Goal: Task Accomplishment & Management: Use online tool/utility

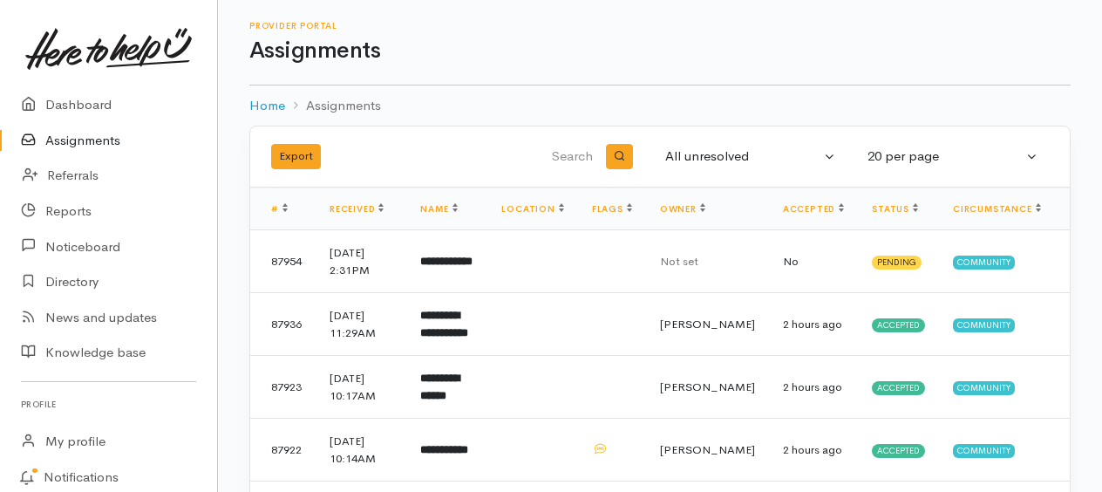
click at [547, 45] on h1 "Assignments" at bounding box center [659, 50] width 821 height 25
click at [500, 40] on div "Provider Portal Assignments" at bounding box center [659, 42] width 821 height 43
drag, startPoint x: 524, startPoint y: 58, endPoint x: 656, endPoint y: 58, distance: 131.6
click at [530, 54] on h1 "Assignments" at bounding box center [659, 50] width 821 height 25
click at [539, 58] on h1 "Assignments" at bounding box center [659, 50] width 821 height 25
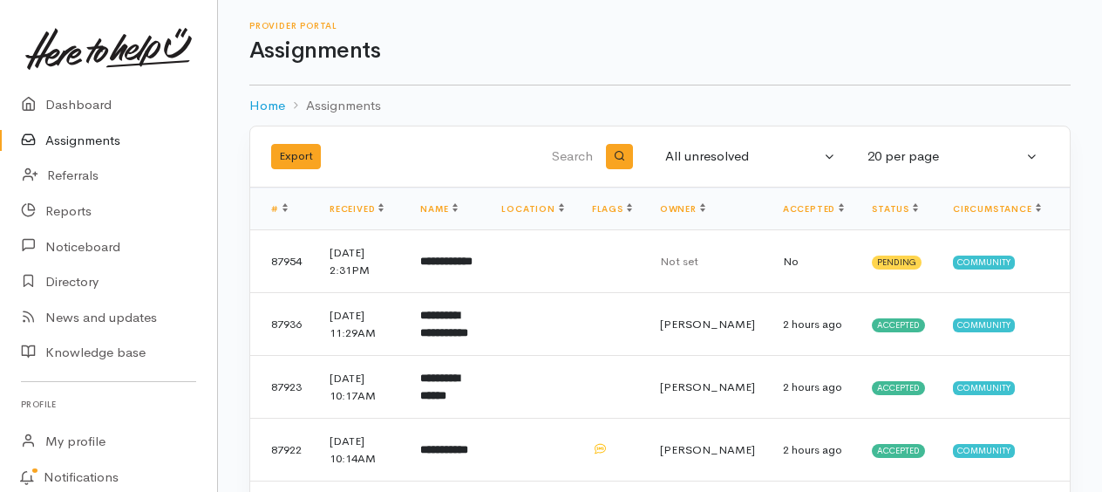
click at [559, 45] on h1 "Assignments" at bounding box center [659, 50] width 821 height 25
click at [602, 64] on h1 "Assignments" at bounding box center [659, 50] width 821 height 25
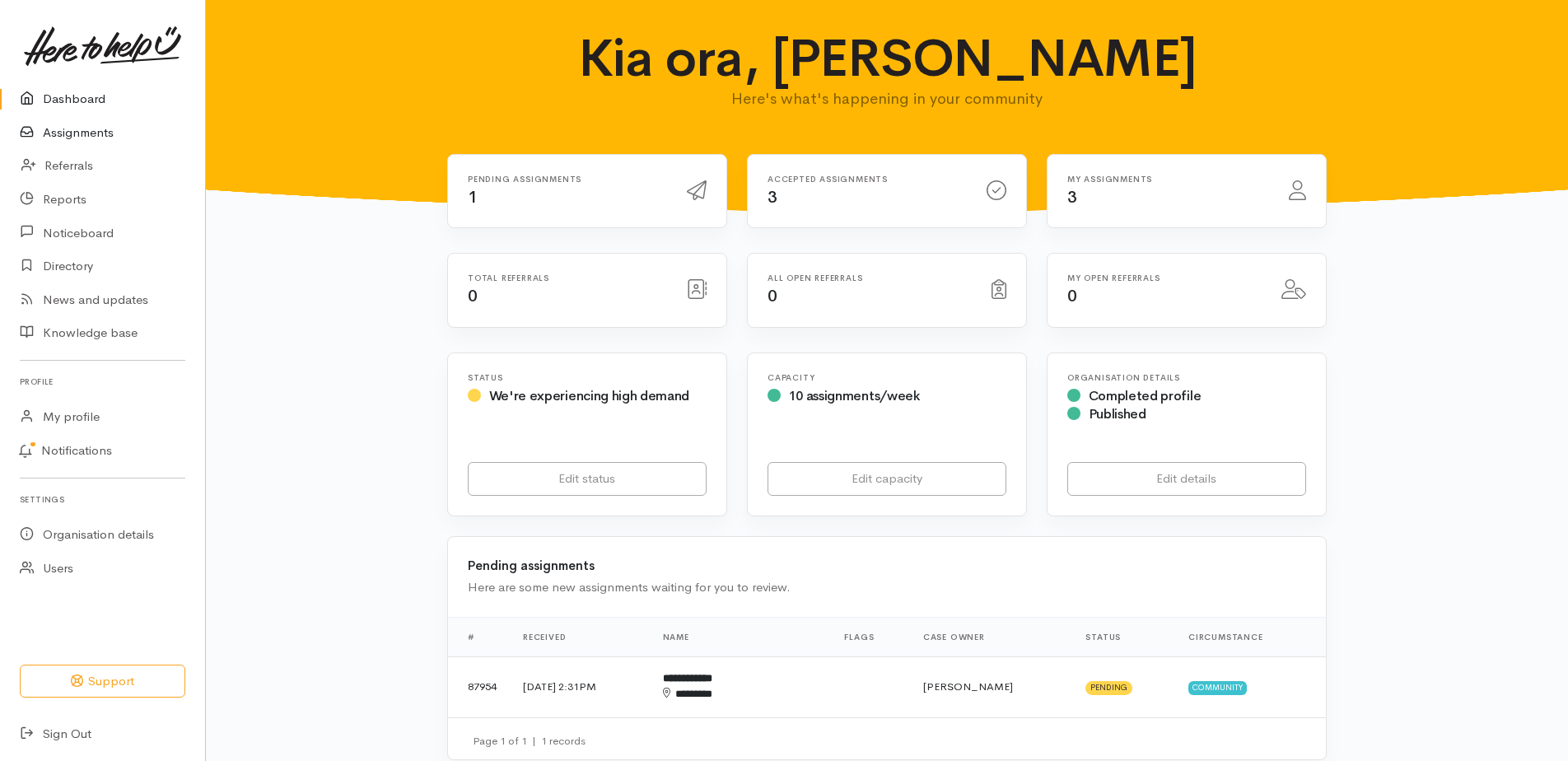
click at [113, 142] on link "Assignments" at bounding box center [102, 133] width 205 height 34
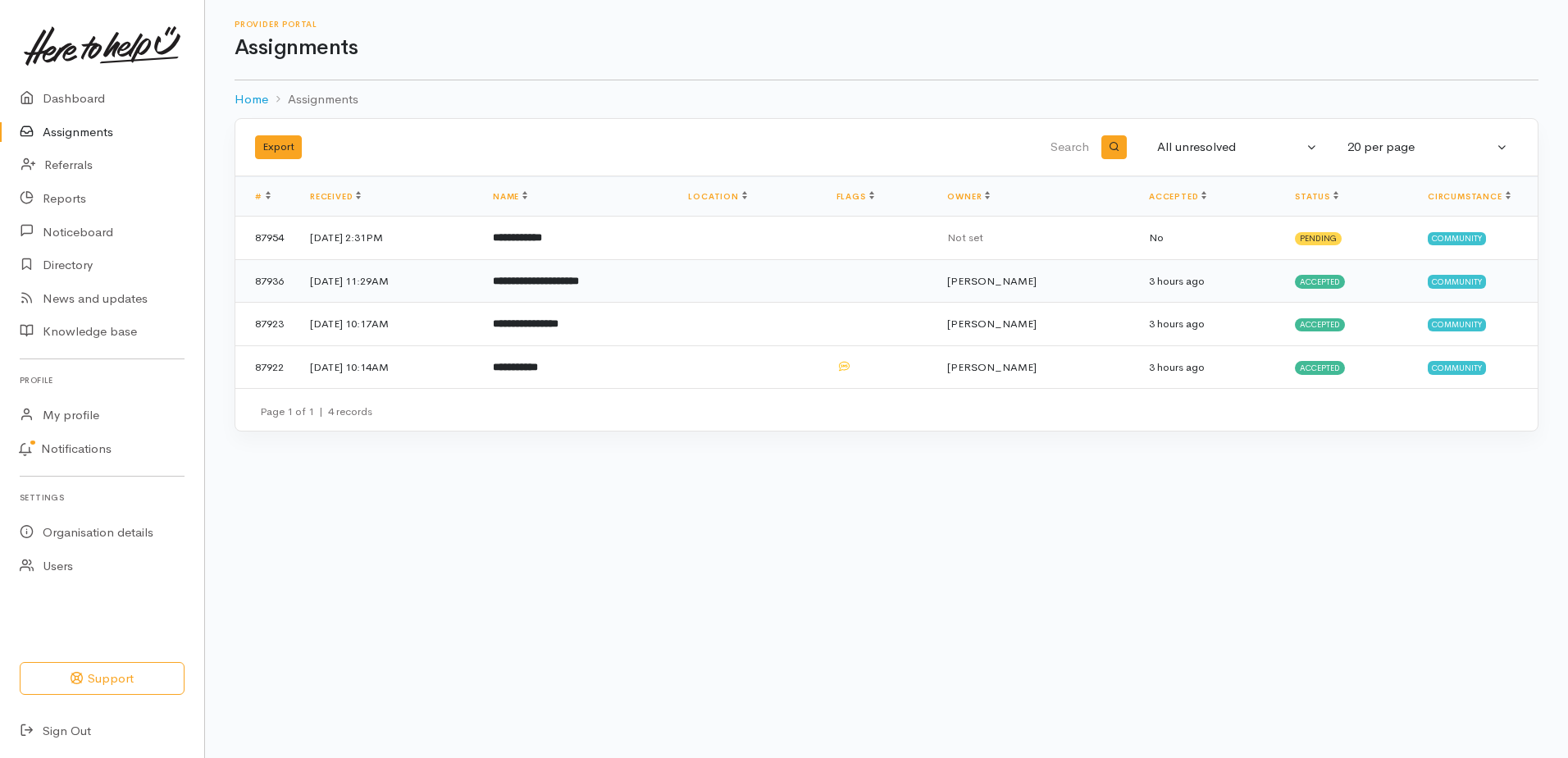
click at [578, 286] on b "**********" at bounding box center [536, 280] width 87 height 10
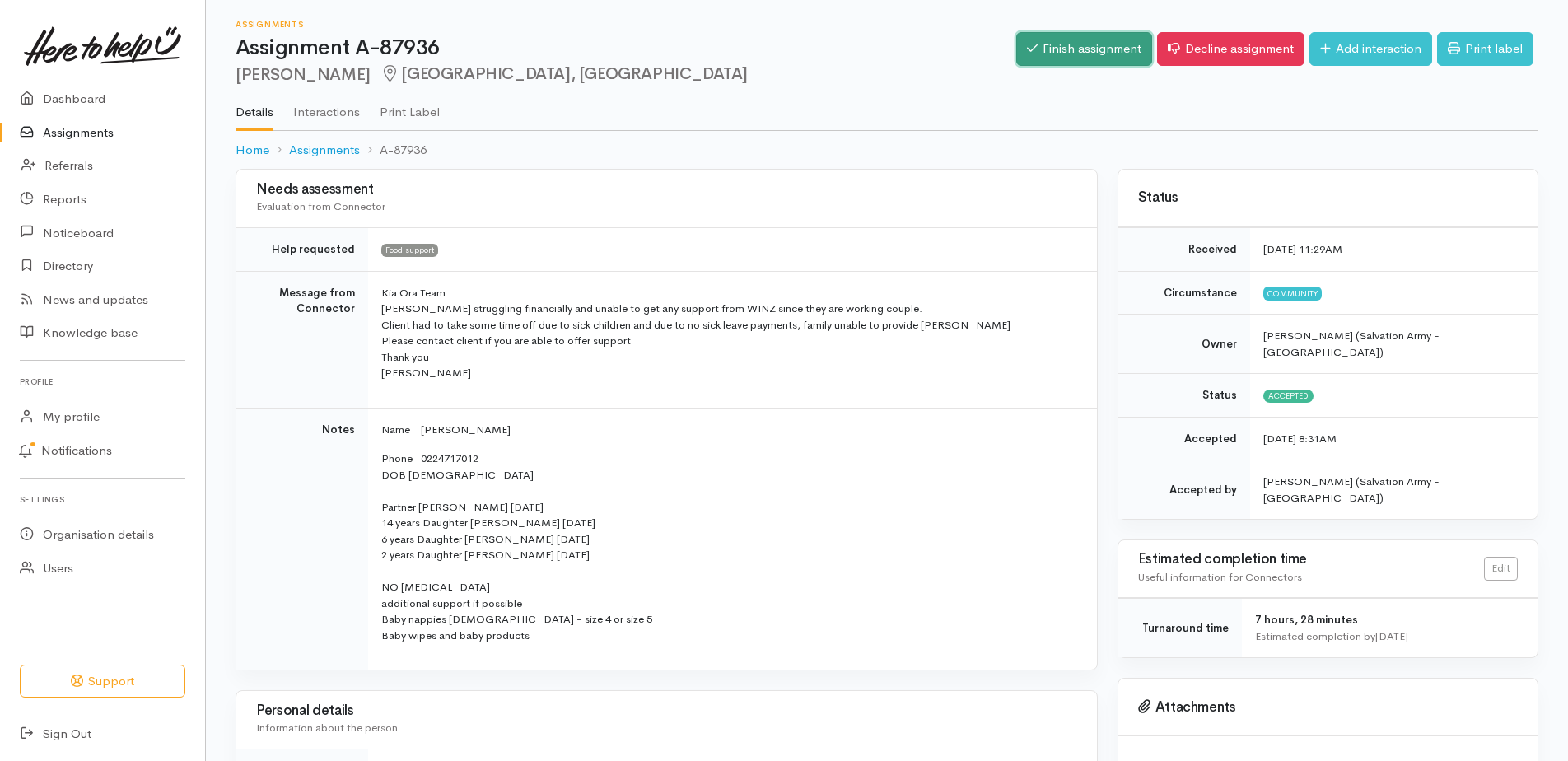
click at [1019, 60] on link "Finish assignment" at bounding box center [1084, 49] width 136 height 34
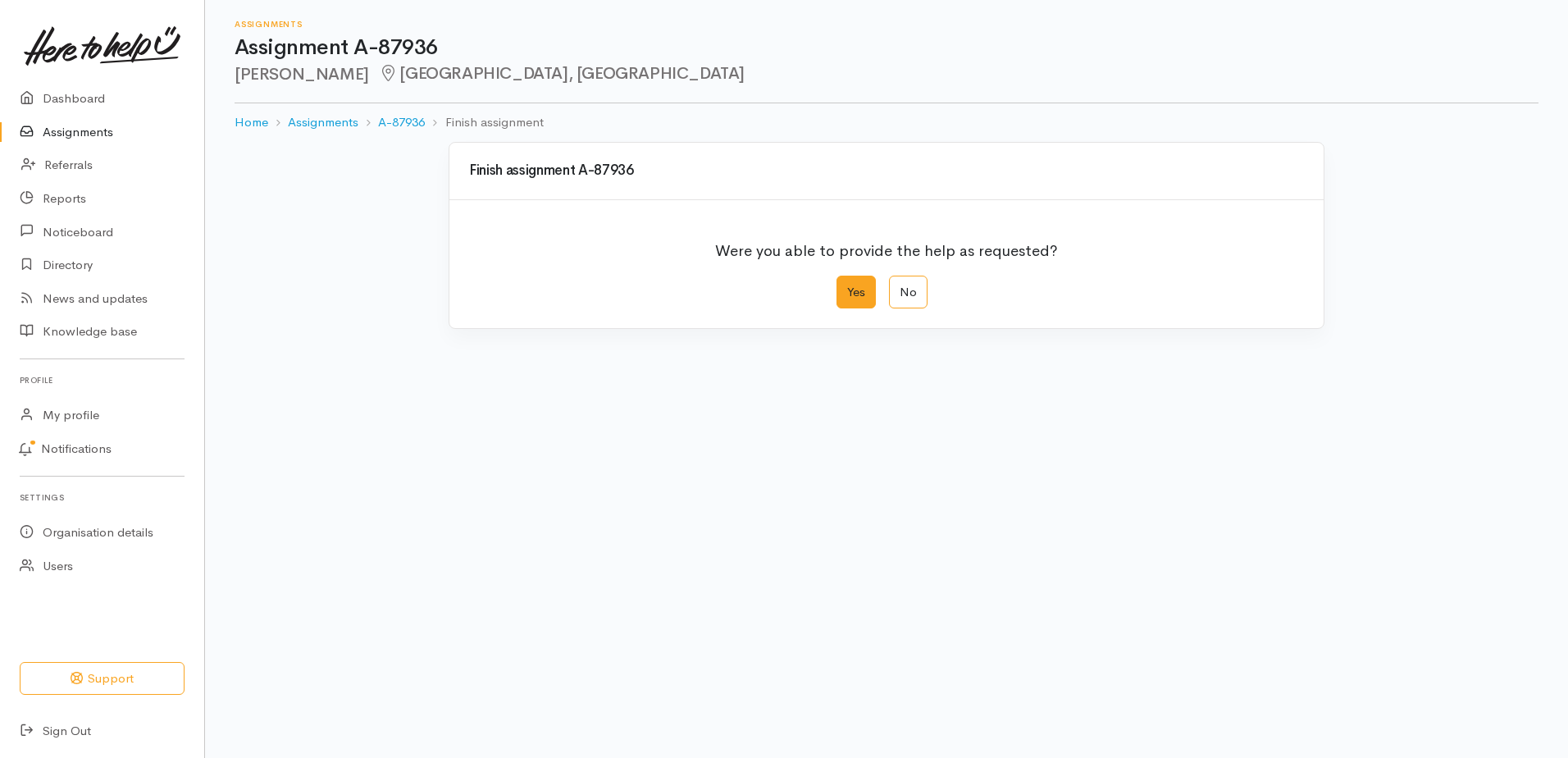
click at [849, 309] on label "Yes" at bounding box center [856, 292] width 40 height 34
click at [847, 286] on input "Yes" at bounding box center [841, 280] width 10 height 10
radio input "true"
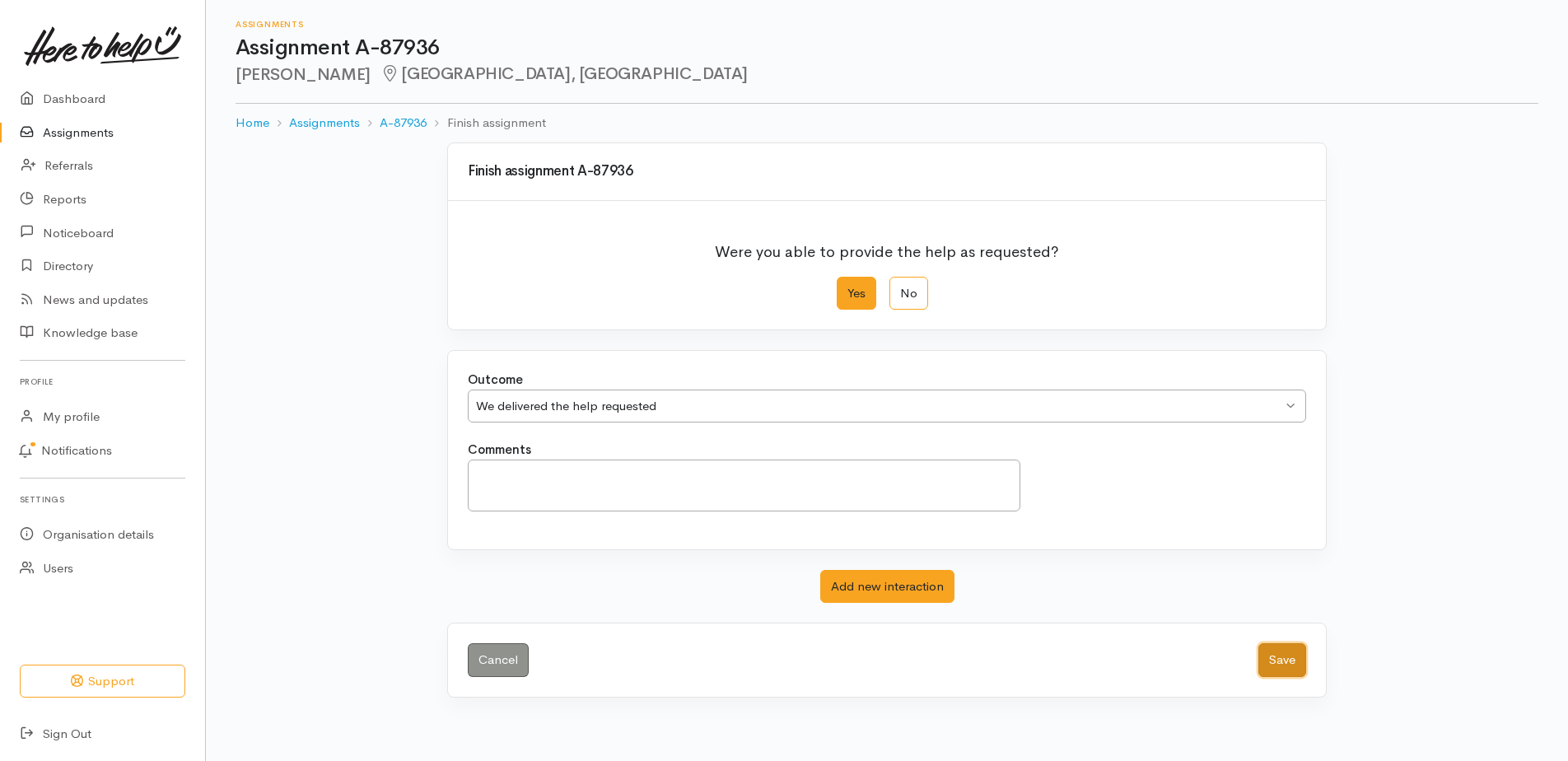
click at [1262, 677] on button "Save" at bounding box center [1282, 660] width 48 height 34
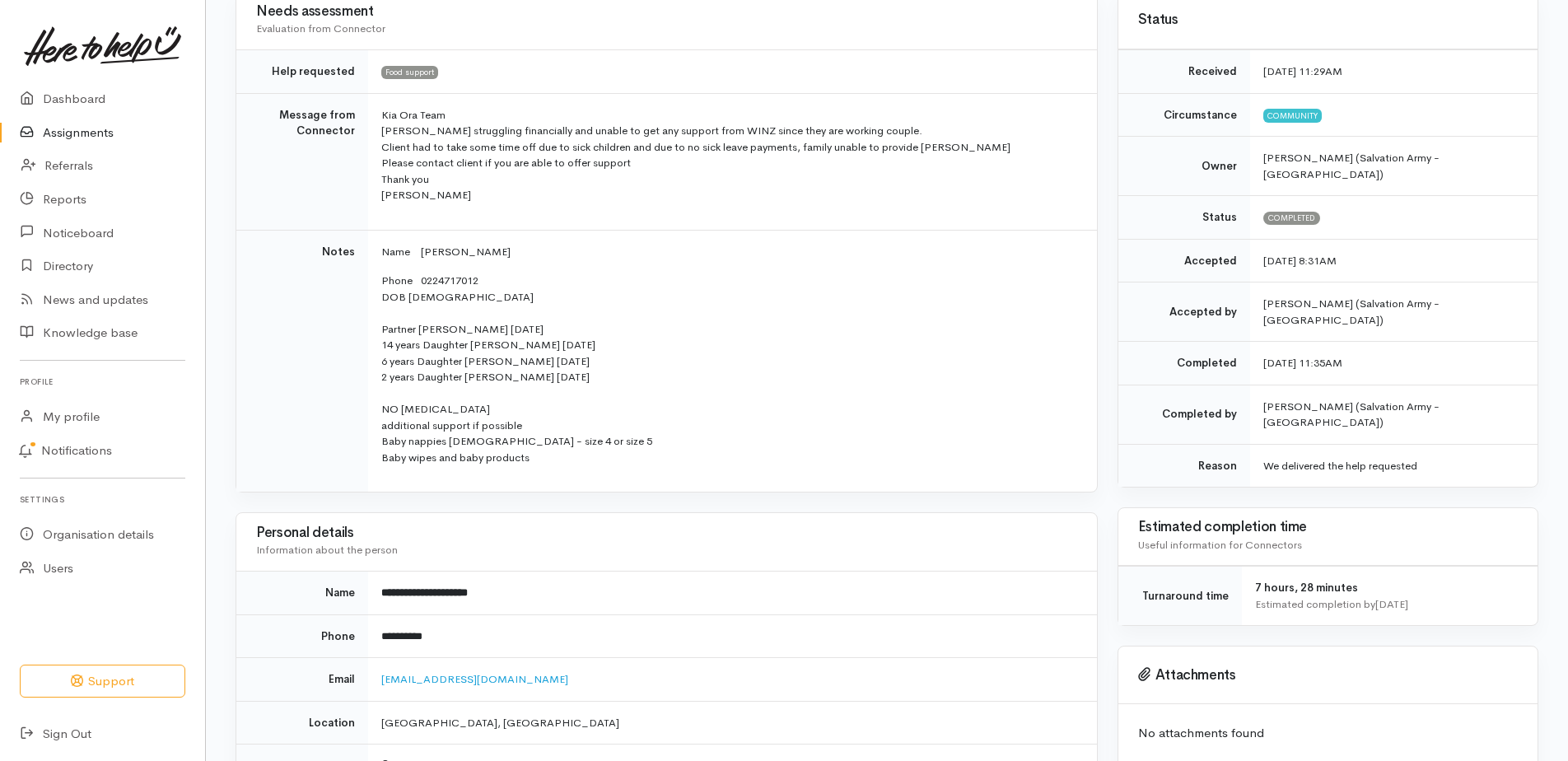
scroll to position [164, 0]
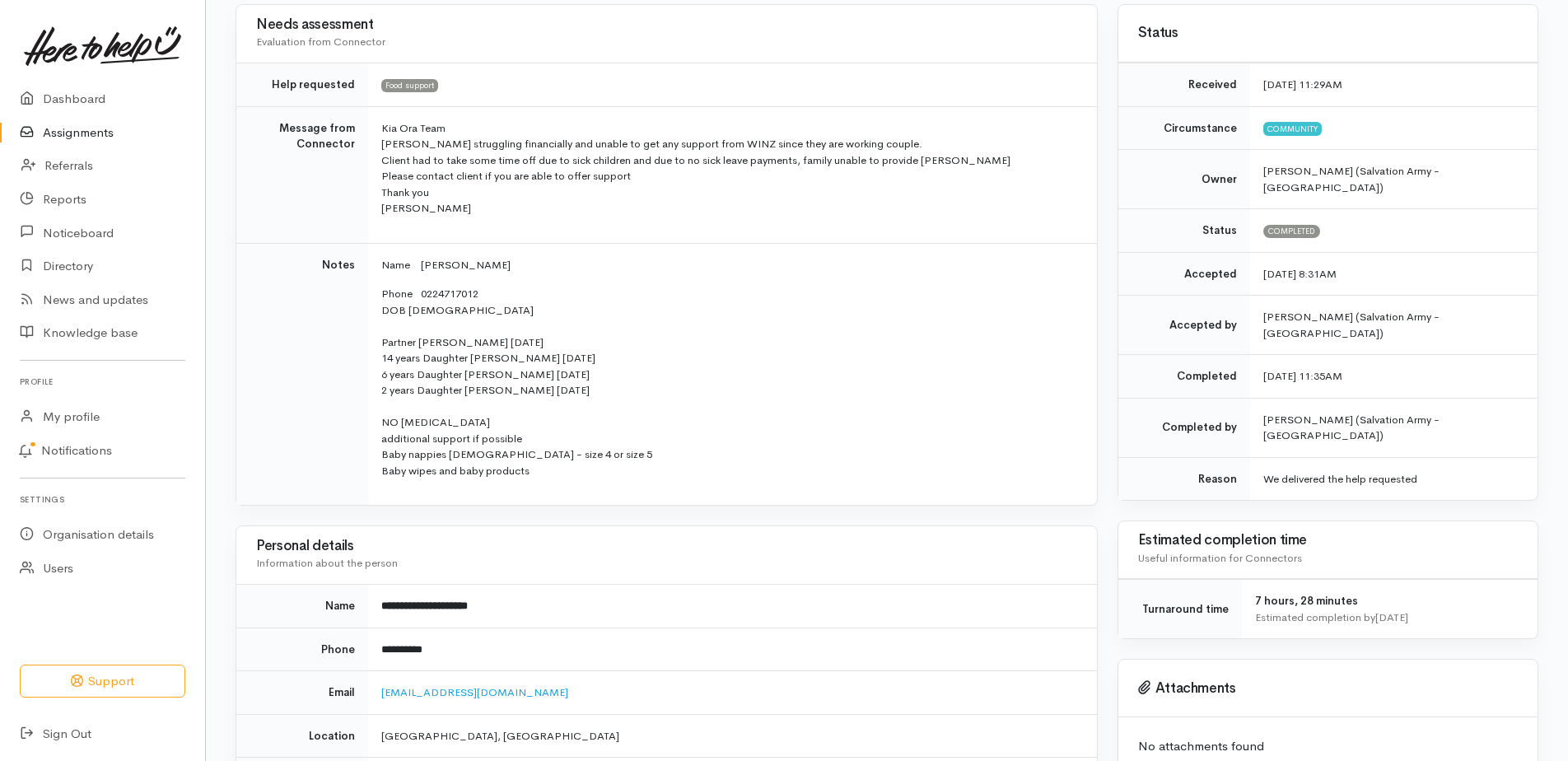
click at [104, 138] on link "Assignments" at bounding box center [102, 133] width 205 height 34
